Goal: Transaction & Acquisition: Obtain resource

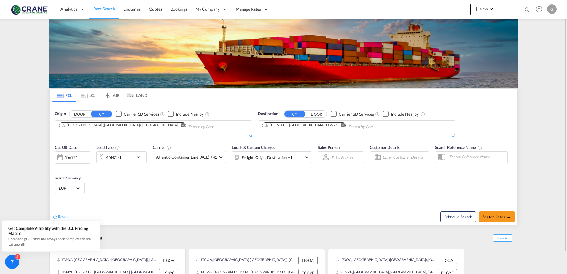
click at [341, 127] on md-icon "Remove" at bounding box center [343, 125] width 4 height 4
type input "c"
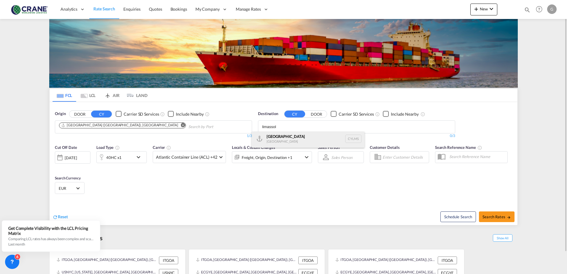
type input "limassol"
click at [296, 138] on div "[GEOGRAPHIC_DATA] [GEOGRAPHIC_DATA] CYLMS" at bounding box center [308, 139] width 113 height 18
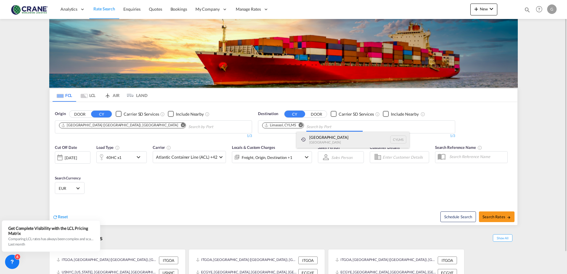
scroll to position [0, 0]
click at [140, 158] on md-icon "icon-chevron-down" at bounding box center [140, 157] width 10 height 7
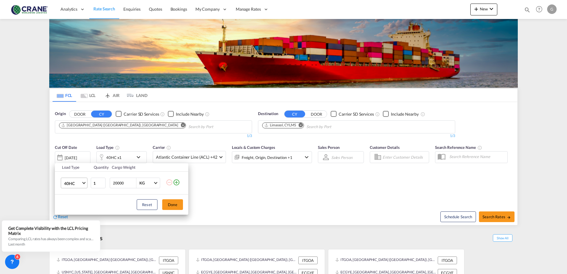
click at [80, 185] on span "40HC" at bounding box center [72, 184] width 17 height 6
click at [81, 155] on md-option "20GP" at bounding box center [79, 155] width 40 height 14
drag, startPoint x: 116, startPoint y: 182, endPoint x: 100, endPoint y: 186, distance: 16.3
click at [101, 186] on tr "20GP 1 20000 KG KG" at bounding box center [121, 183] width 133 height 23
type input "10000"
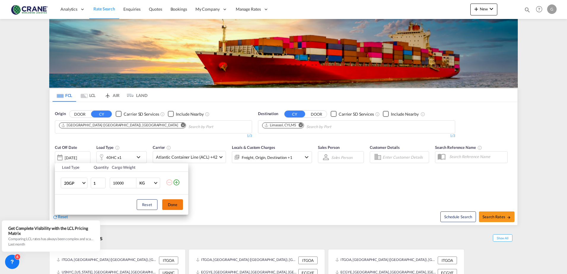
click at [171, 205] on button "Done" at bounding box center [172, 204] width 21 height 11
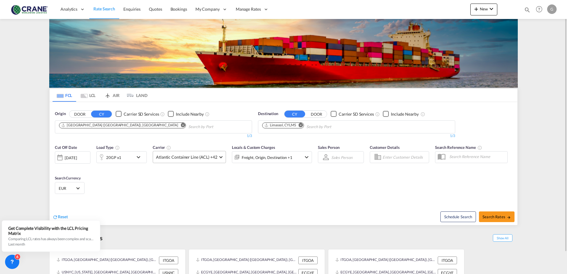
click at [222, 157] on md-select-value "Atlantic Container Line (ACL) +42" at bounding box center [189, 157] width 73 height 12
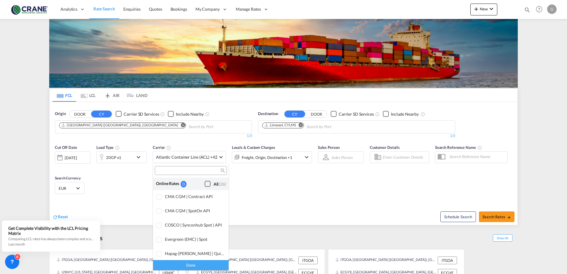
click at [205, 182] on div "Checkbox No Ink" at bounding box center [208, 184] width 6 height 6
click at [270, 188] on md-backdrop at bounding box center [283, 137] width 567 height 274
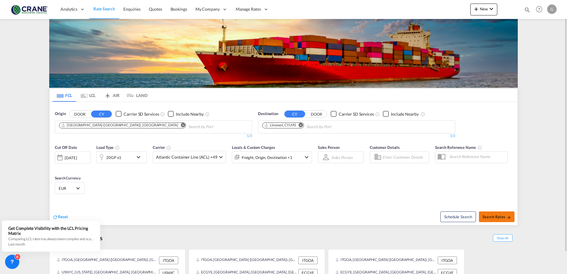
click at [504, 219] on span "Search Rates" at bounding box center [496, 216] width 28 height 5
type input "ITGOA to CYLMS / [DATE]"
